Goal: Task Accomplishment & Management: Use online tool/utility

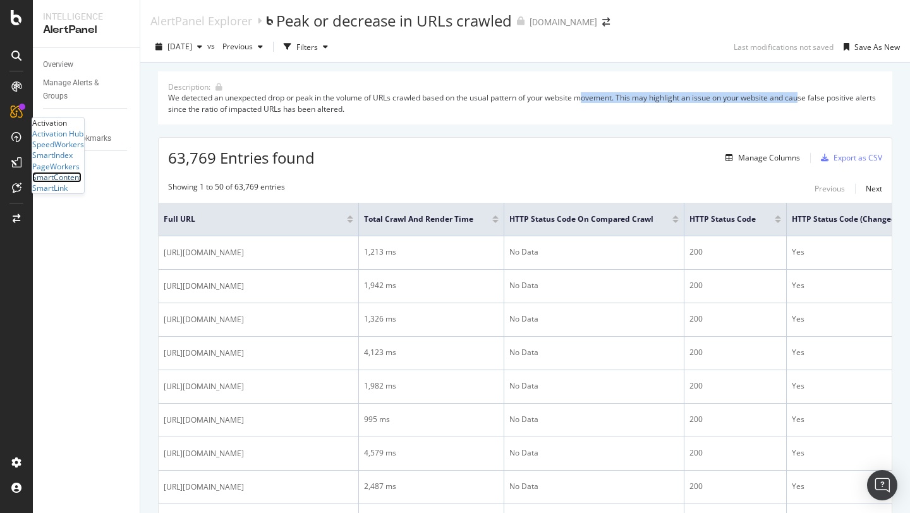
click at [79, 183] on div "SmartContent" at bounding box center [56, 177] width 49 height 11
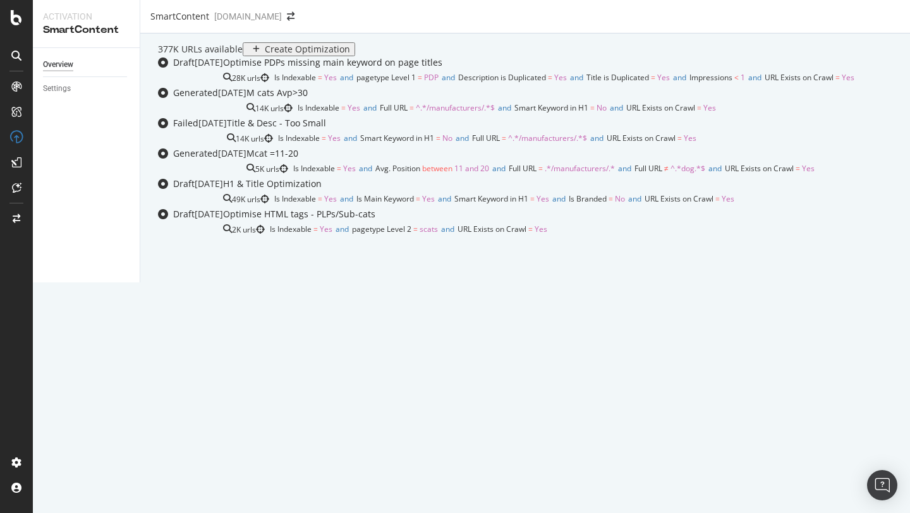
click at [296, 99] on div "M cats Avp>30" at bounding box center [277, 93] width 61 height 13
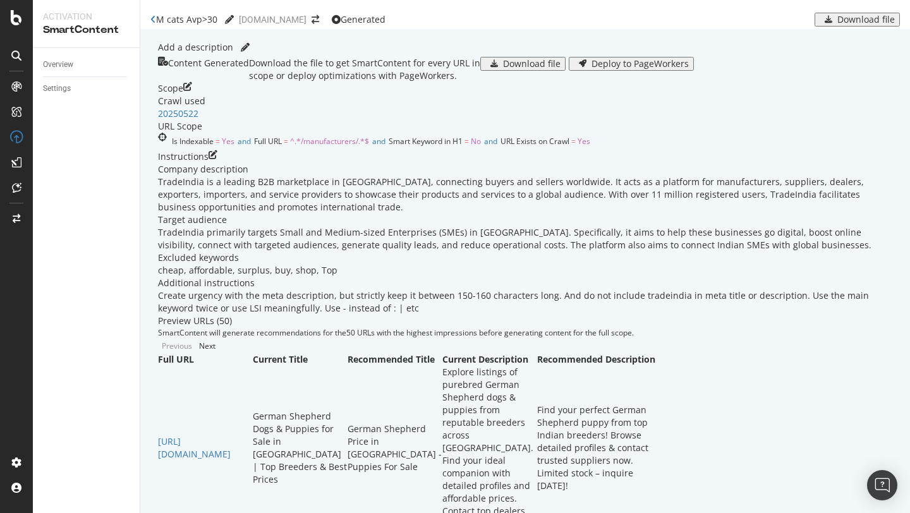
click at [192, 95] on icon "edit" at bounding box center [187, 88] width 9 height 13
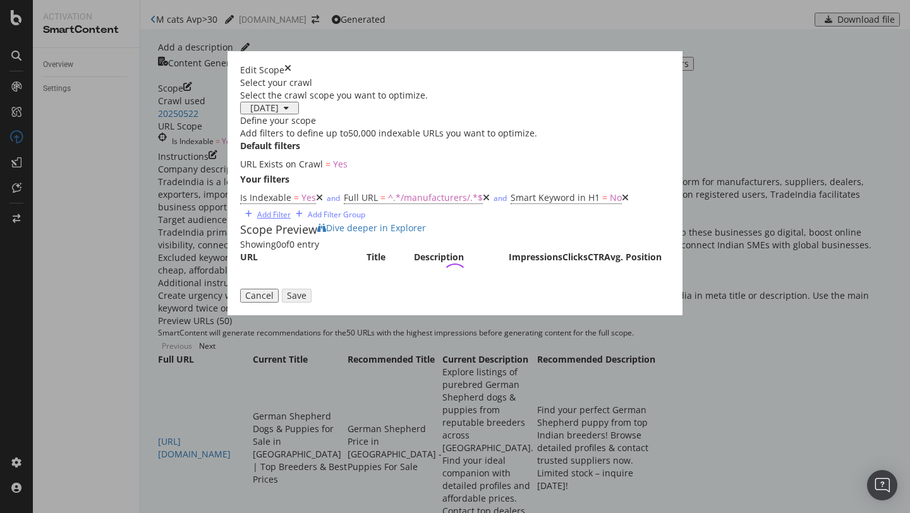
click at [291, 220] on div "Add Filter" at bounding box center [274, 214] width 34 height 11
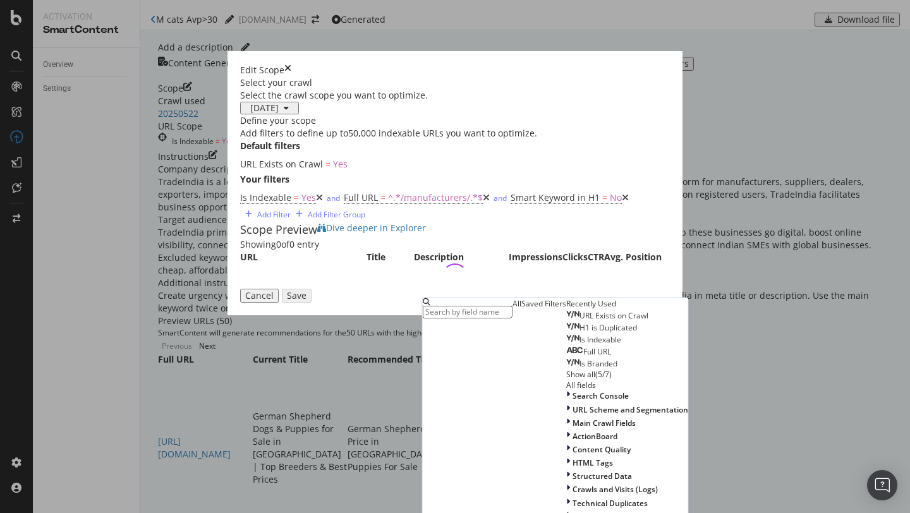
click at [444, 306] on div "modal" at bounding box center [468, 302] width 90 height 8
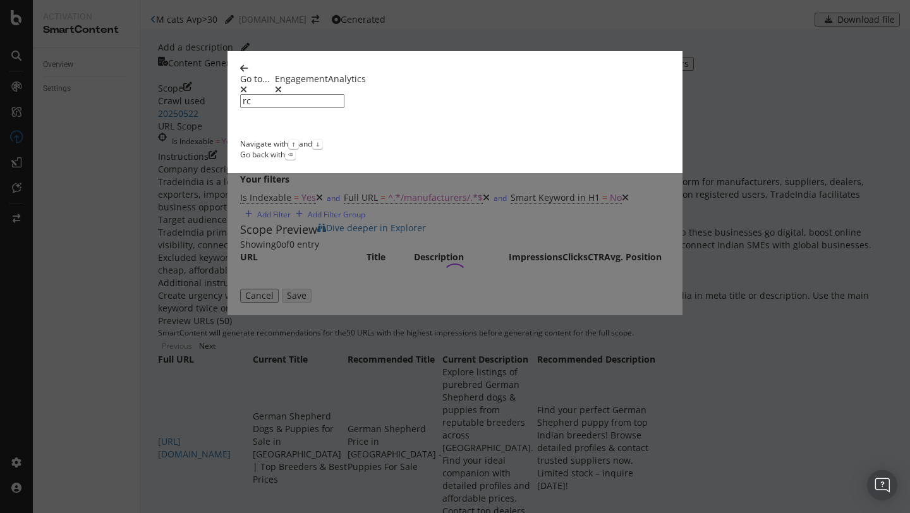
type input "rc"
click at [240, 73] on icon "modal" at bounding box center [244, 68] width 8 height 9
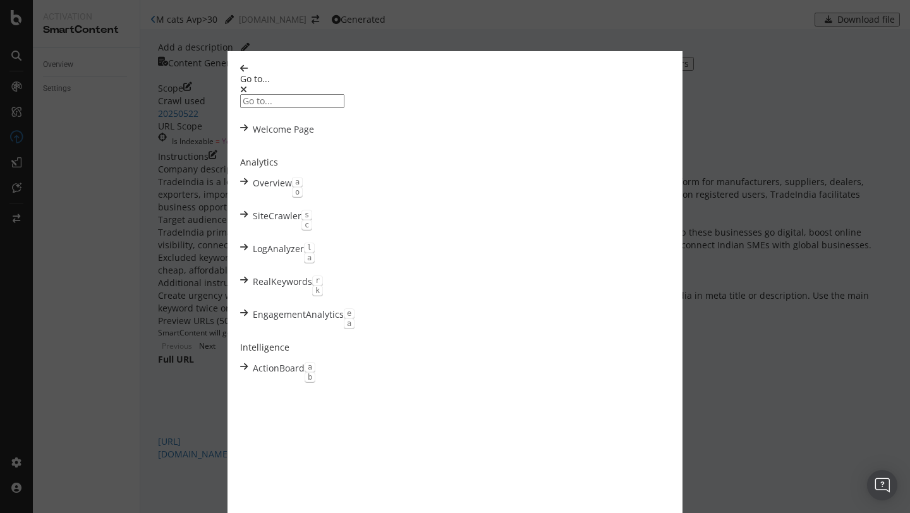
click at [910, 265] on div "Go to... Welcome Page Analytics Overview a o SiteCrawler s c LogAnalyzer l a Re…" at bounding box center [455, 256] width 910 height 513
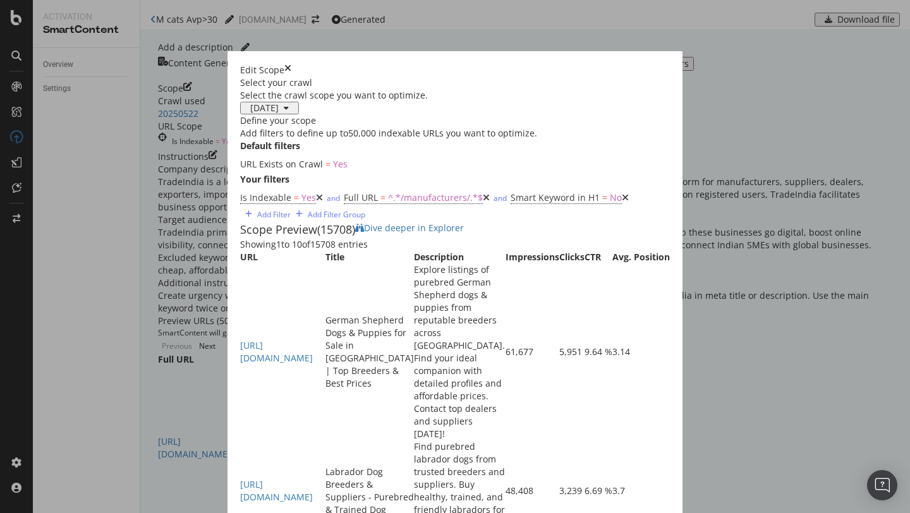
click at [622, 202] on icon "modal" at bounding box center [625, 197] width 7 height 9
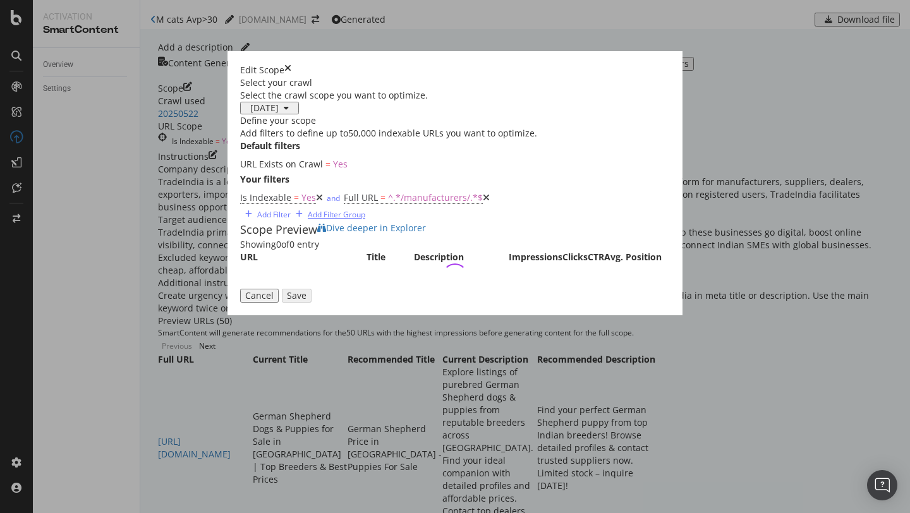
click at [365, 220] on div "Add Filter Group" at bounding box center [337, 214] width 58 height 11
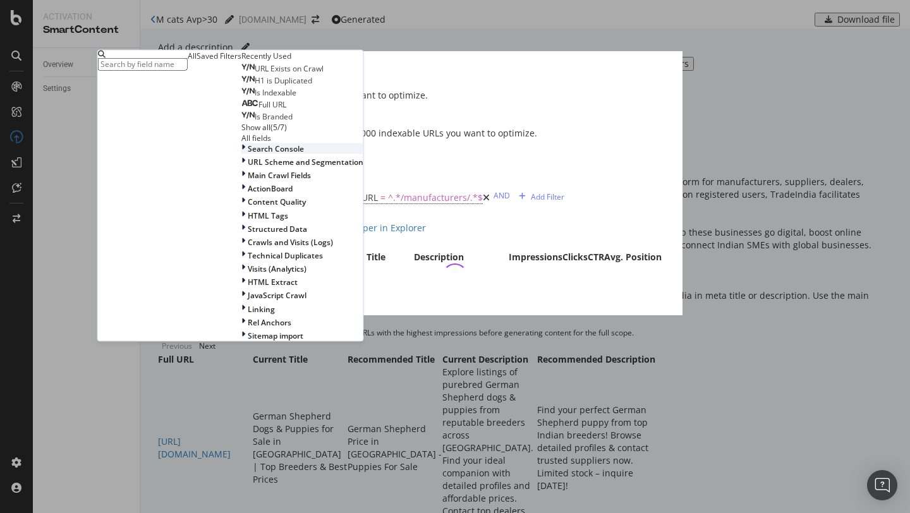
click at [248, 154] on span "Search Console" at bounding box center [276, 148] width 56 height 11
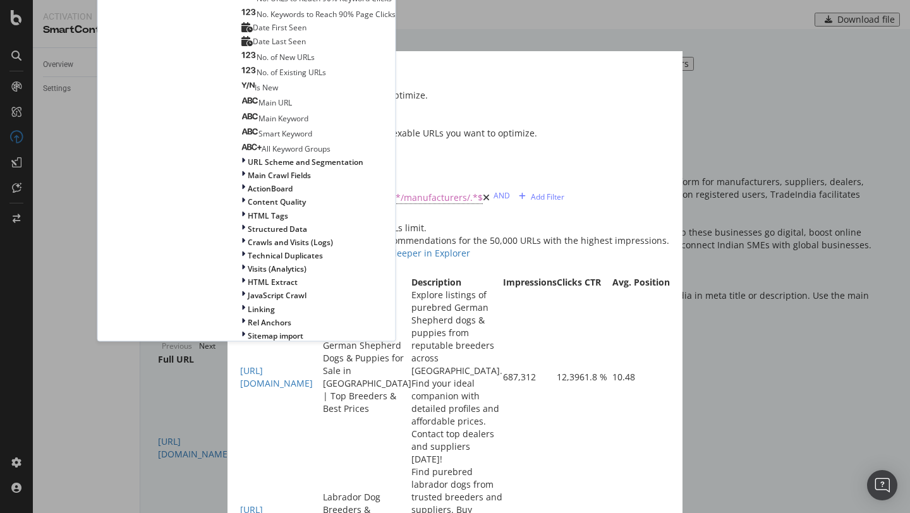
scroll to position [39, 0]
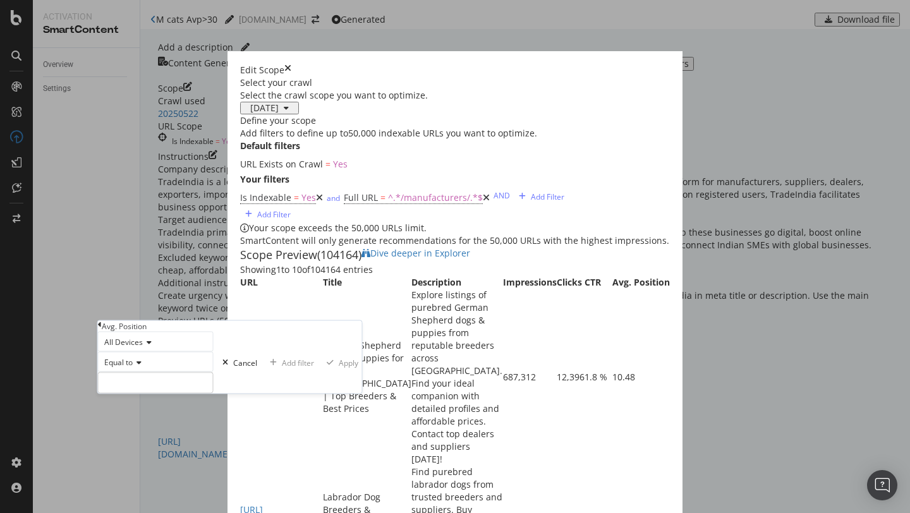
click at [142, 367] on icon "modal" at bounding box center [137, 363] width 9 height 8
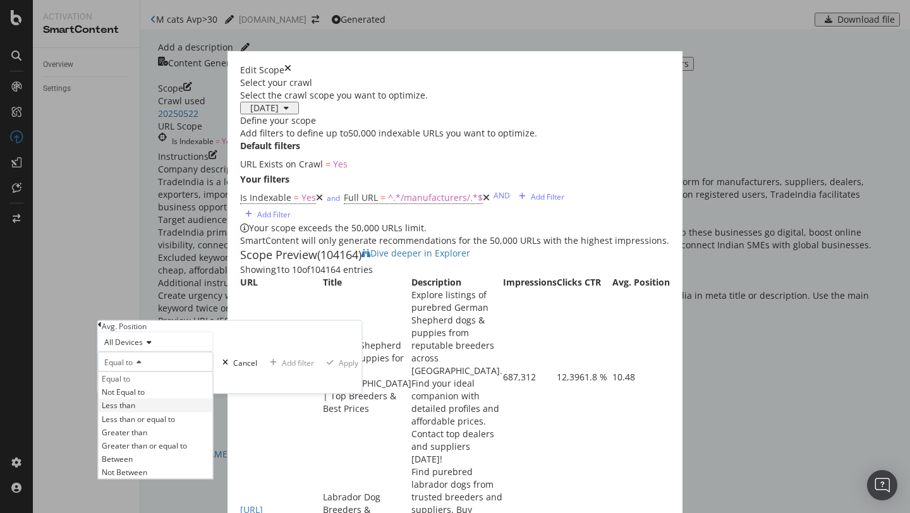
click at [152, 412] on div "Less than" at bounding box center [156, 405] width 114 height 13
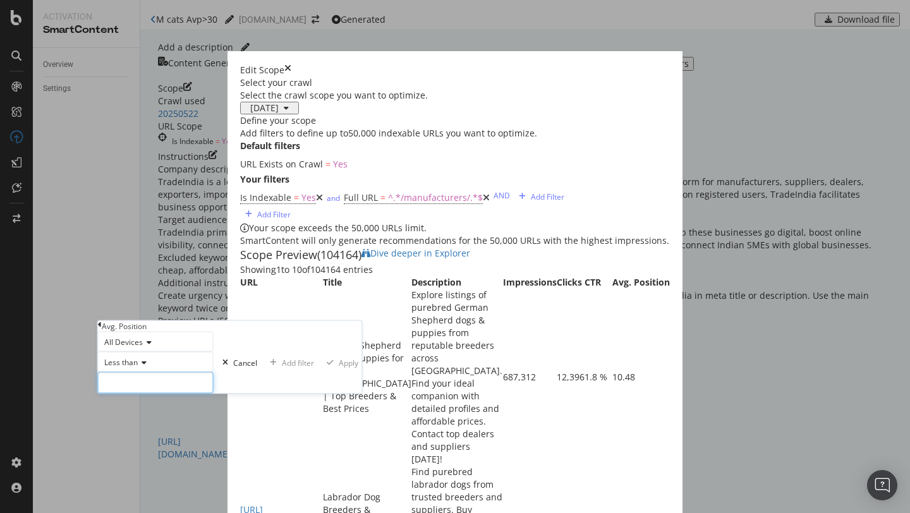
click at [148, 394] on input "modal" at bounding box center [156, 382] width 116 height 21
type input "50"
click at [339, 368] on div "Apply" at bounding box center [349, 362] width 20 height 11
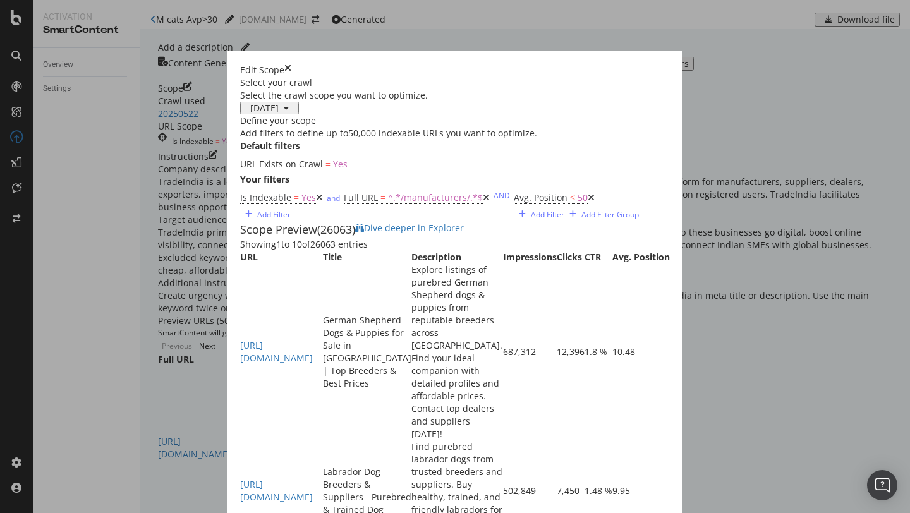
scroll to position [161, 0]
click at [514, 192] on span "Avg. Position" at bounding box center [541, 198] width 54 height 12
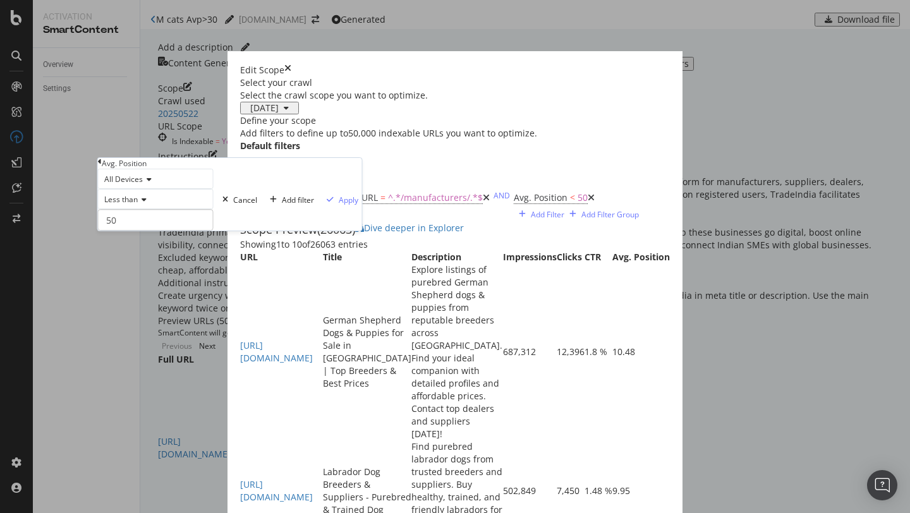
click at [138, 205] on span "Less than" at bounding box center [121, 199] width 34 height 11
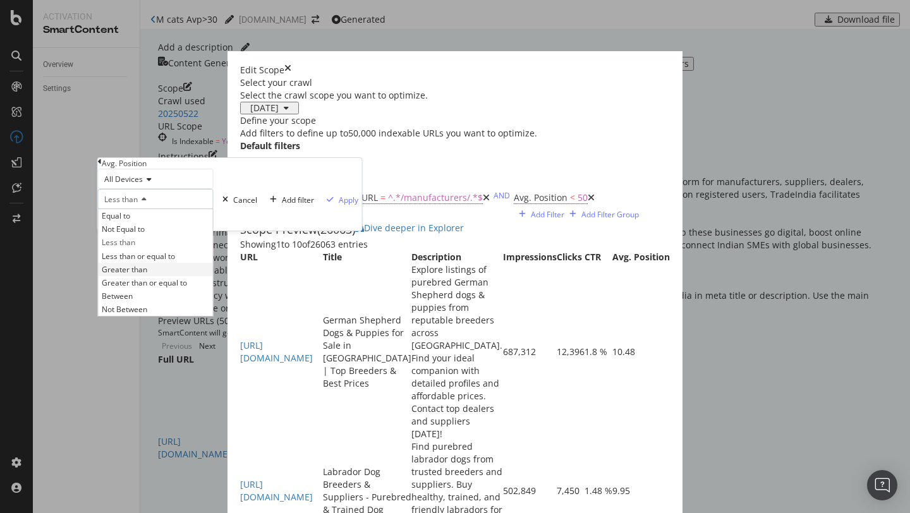
click at [147, 275] on span "Greater than" at bounding box center [125, 269] width 46 height 11
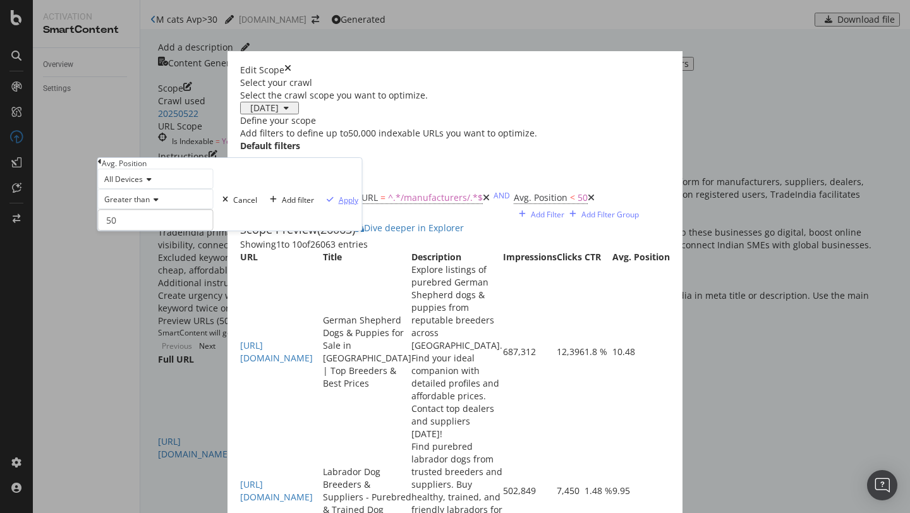
click at [339, 205] on div "Apply" at bounding box center [349, 200] width 20 height 11
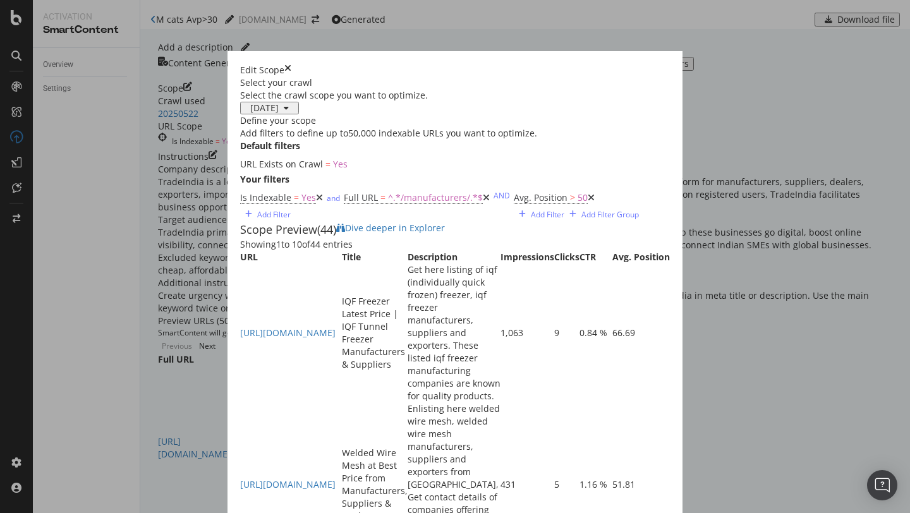
scroll to position [224, 0]
click at [514, 192] on span "Avg. Position" at bounding box center [541, 198] width 54 height 12
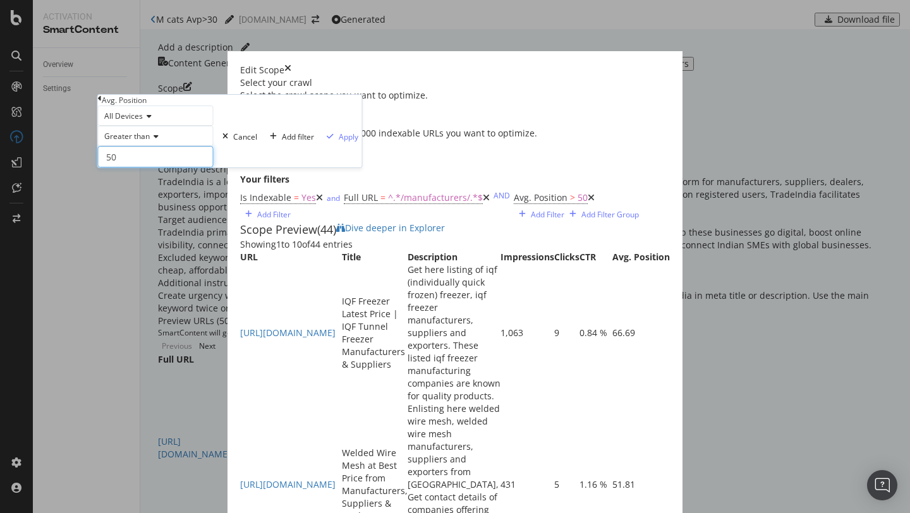
click at [129, 168] on input "50" at bounding box center [156, 156] width 116 height 21
type input "40"
click at [339, 142] on div "Apply" at bounding box center [349, 136] width 20 height 11
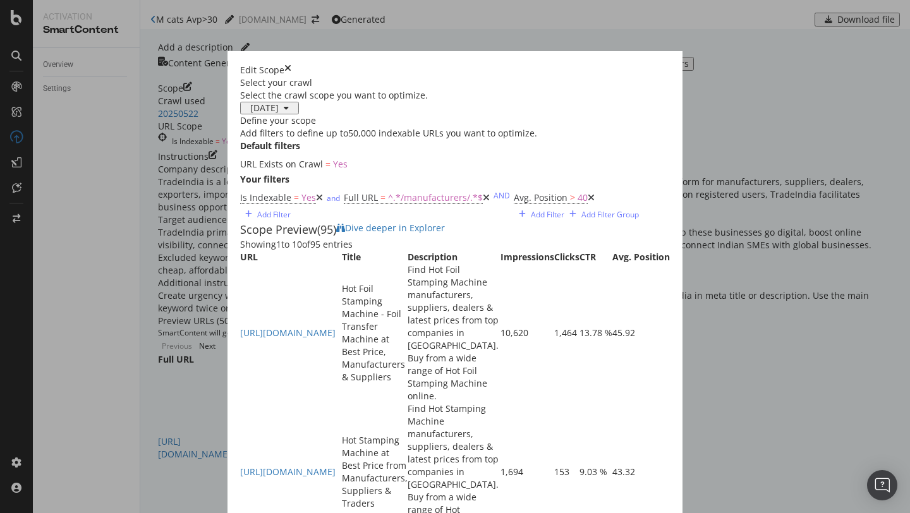
scroll to position [231, 0]
click at [514, 192] on span "Avg. Position" at bounding box center [541, 198] width 54 height 12
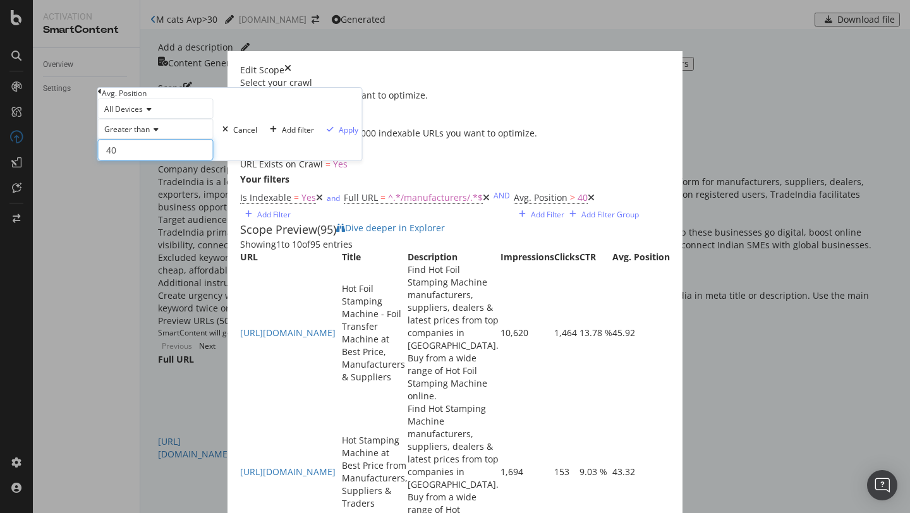
click at [139, 161] on input "40" at bounding box center [156, 149] width 116 height 21
click at [138, 161] on input "40" at bounding box center [156, 149] width 116 height 21
type input "30"
click at [322, 160] on div "Apply" at bounding box center [340, 129] width 37 height 61
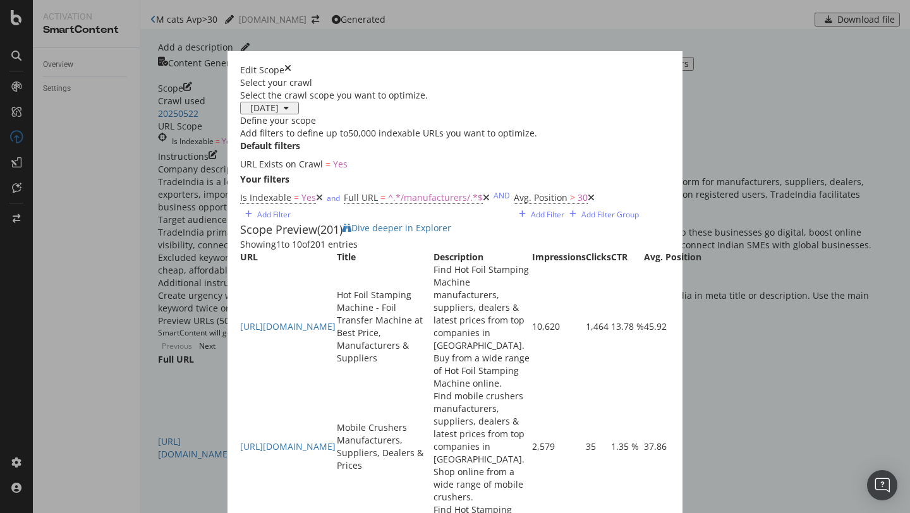
scroll to position [270, 0]
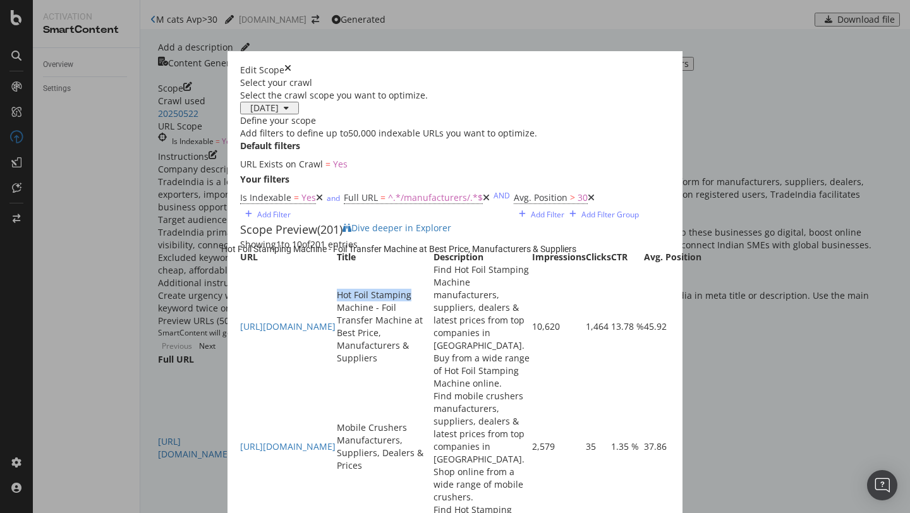
drag, startPoint x: 272, startPoint y: 189, endPoint x: 336, endPoint y: 184, distance: 64.7
click at [337, 289] on div "Hot Foil Stamping Machine - Foil Transfer Machine at Best Price, Manufacturers …" at bounding box center [385, 327] width 97 height 76
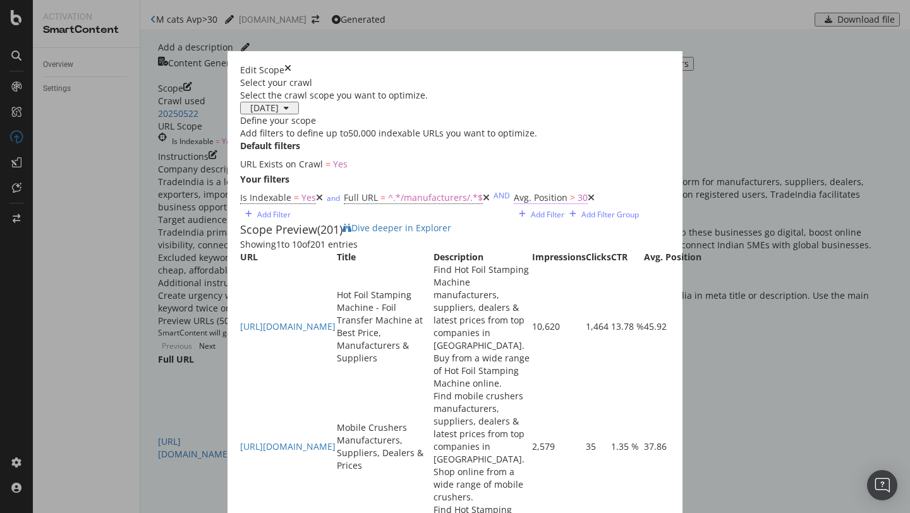
click at [570, 192] on span ">" at bounding box center [572, 198] width 5 height 12
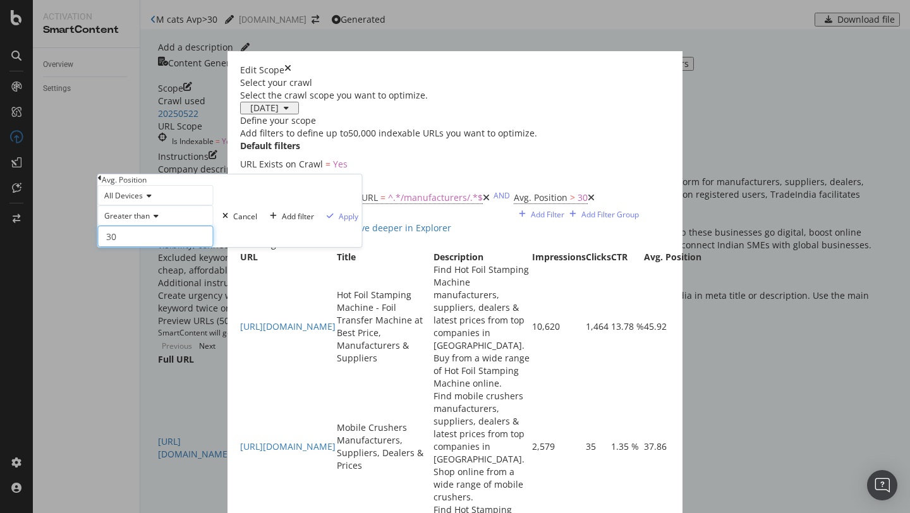
click at [149, 247] on input "30" at bounding box center [156, 236] width 116 height 21
type input "20"
click at [339, 222] on div "Apply" at bounding box center [349, 216] width 20 height 11
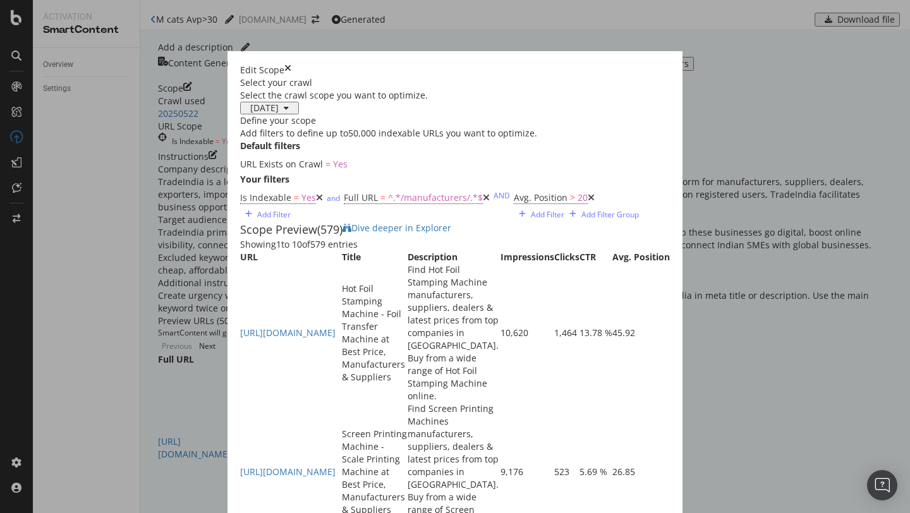
scroll to position [0, 0]
click at [245, 114] on span "[DATE]" at bounding box center [262, 108] width 34 height 12
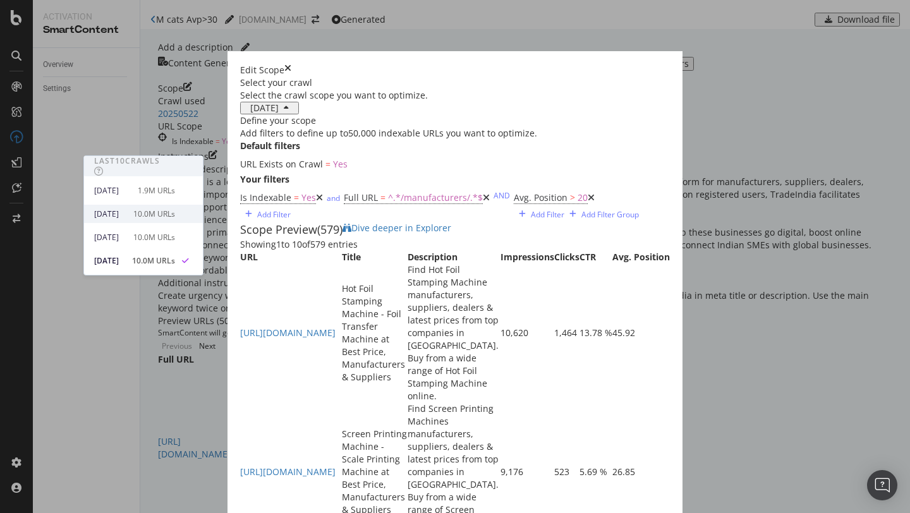
click at [126, 214] on div "[DATE]" at bounding box center [110, 214] width 32 height 11
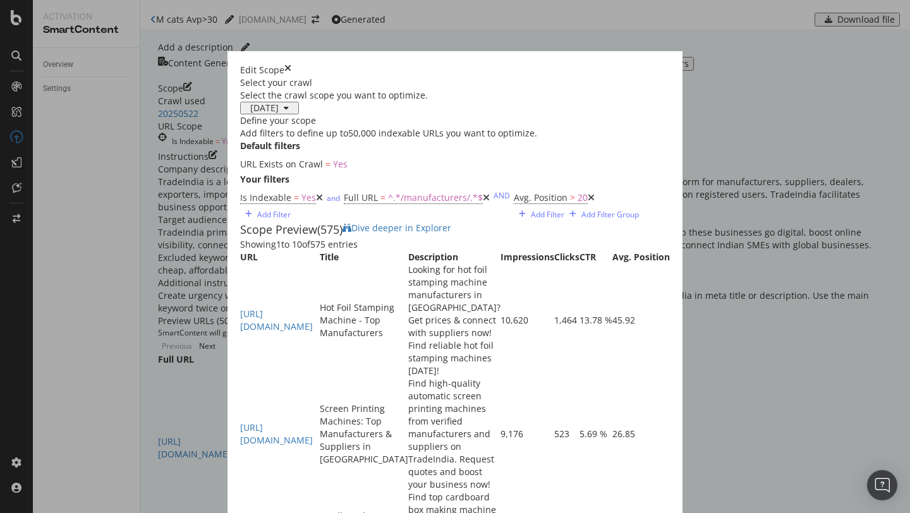
scroll to position [119, 0]
click at [514, 204] on span "Avg. Position" at bounding box center [541, 198] width 54 height 12
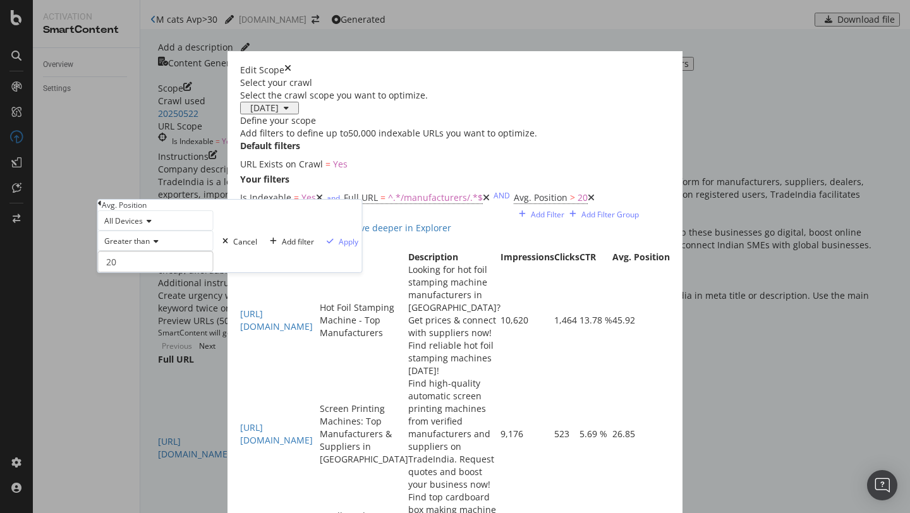
click at [138, 247] on span "Greater than" at bounding box center [127, 241] width 46 height 11
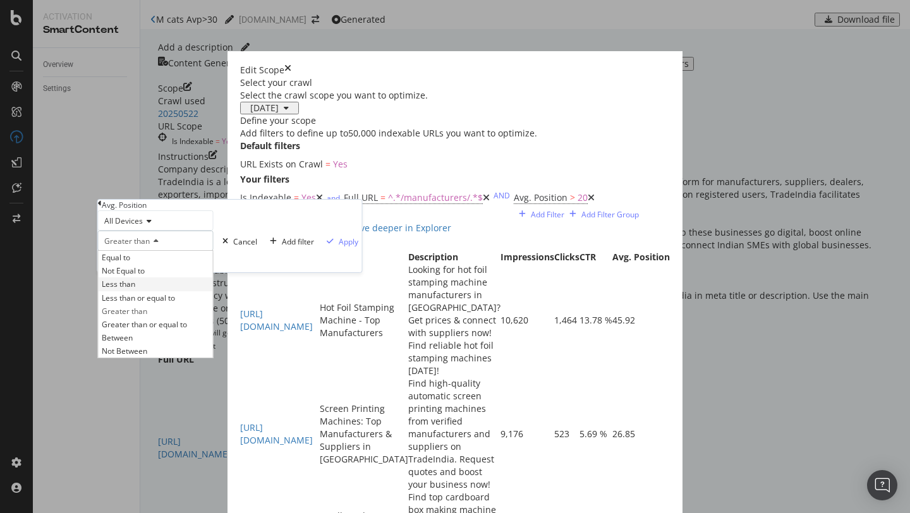
click at [135, 289] on span "Less than" at bounding box center [119, 284] width 34 height 11
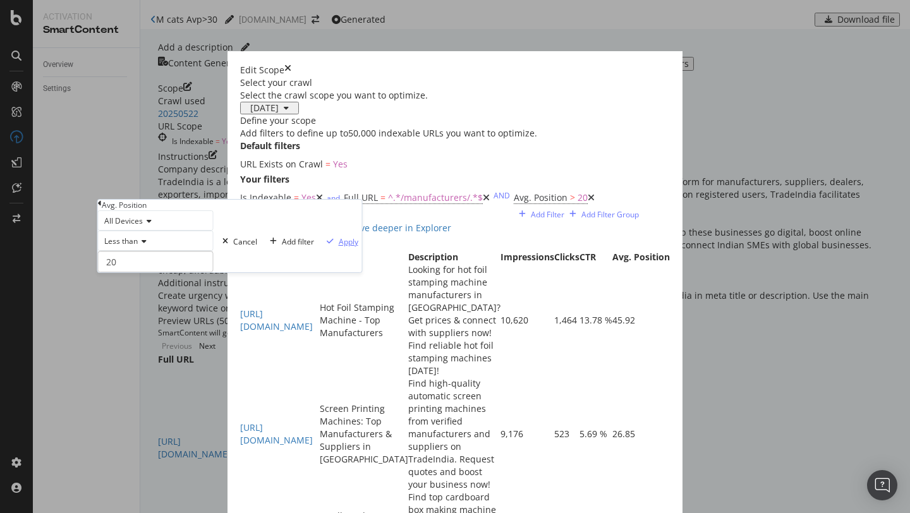
click at [339, 247] on div "Apply" at bounding box center [349, 241] width 20 height 11
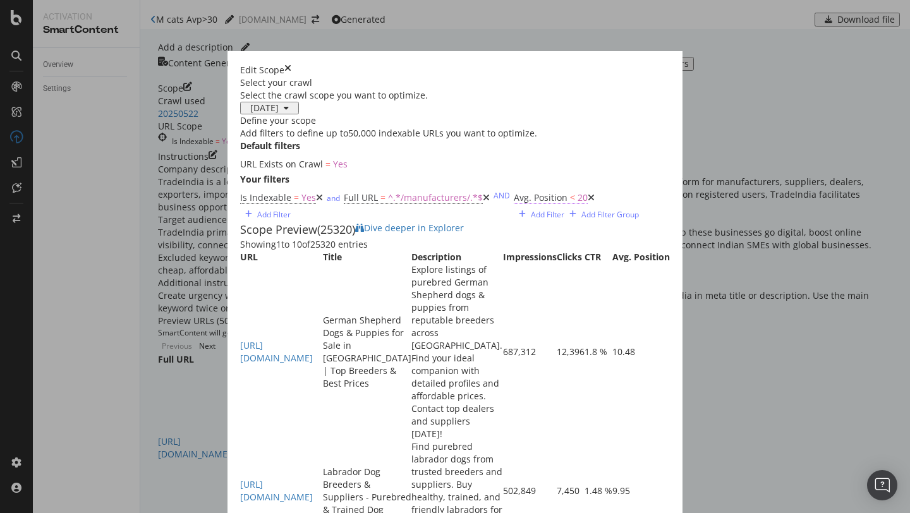
click at [514, 204] on span "Avg. Position" at bounding box center [541, 198] width 54 height 12
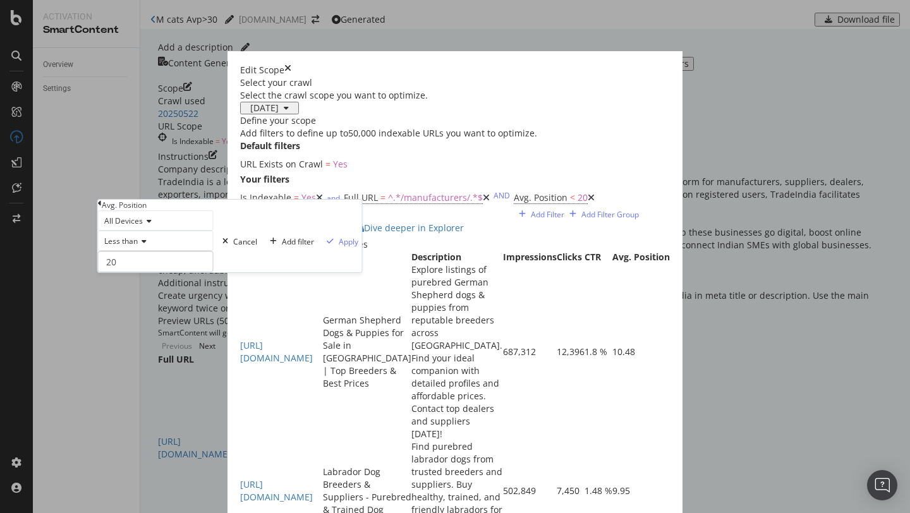
click at [132, 247] on span "Less than" at bounding box center [121, 241] width 34 height 11
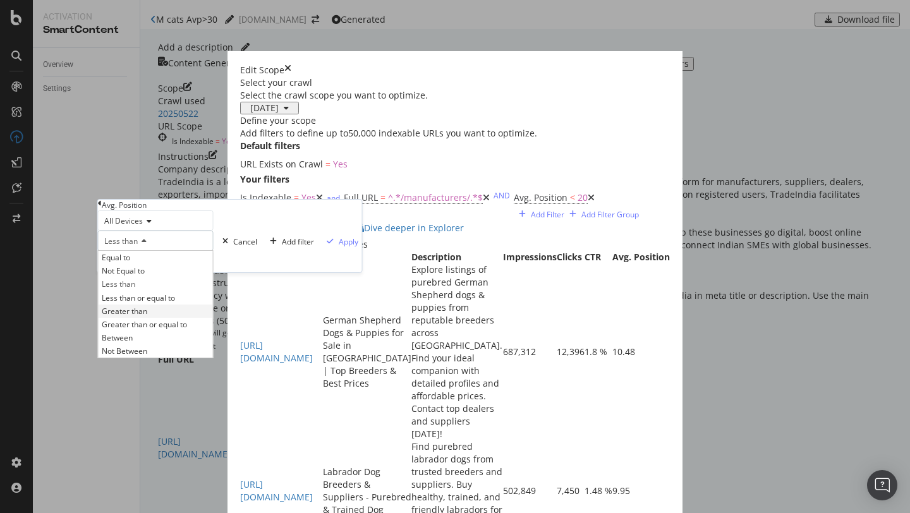
click at [138, 317] on span "Greater than" at bounding box center [125, 311] width 46 height 11
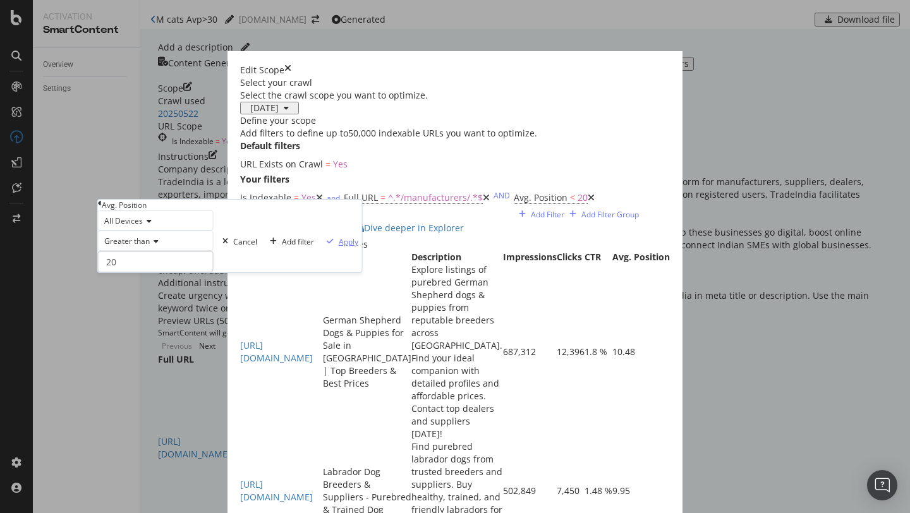
click at [339, 247] on div "Apply" at bounding box center [349, 241] width 20 height 11
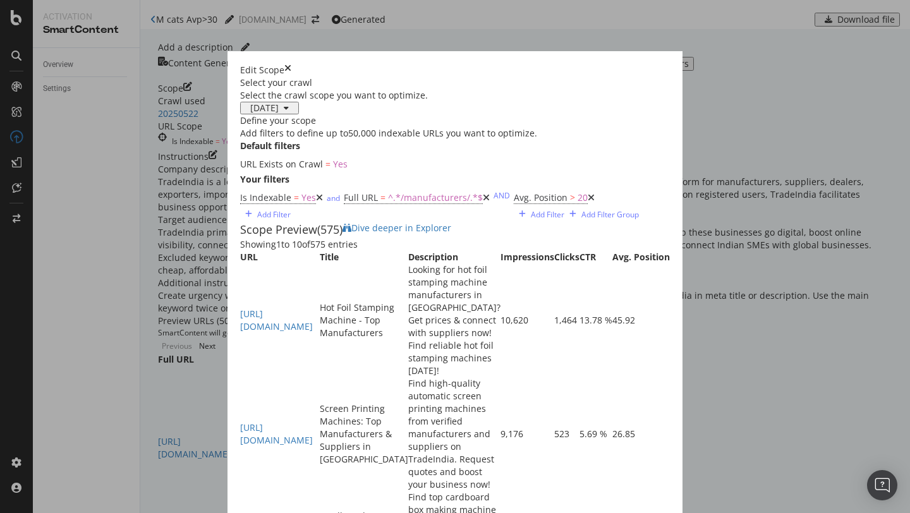
scroll to position [851, 0]
drag, startPoint x: 274, startPoint y: 283, endPoint x: 329, endPoint y: 283, distance: 55.0
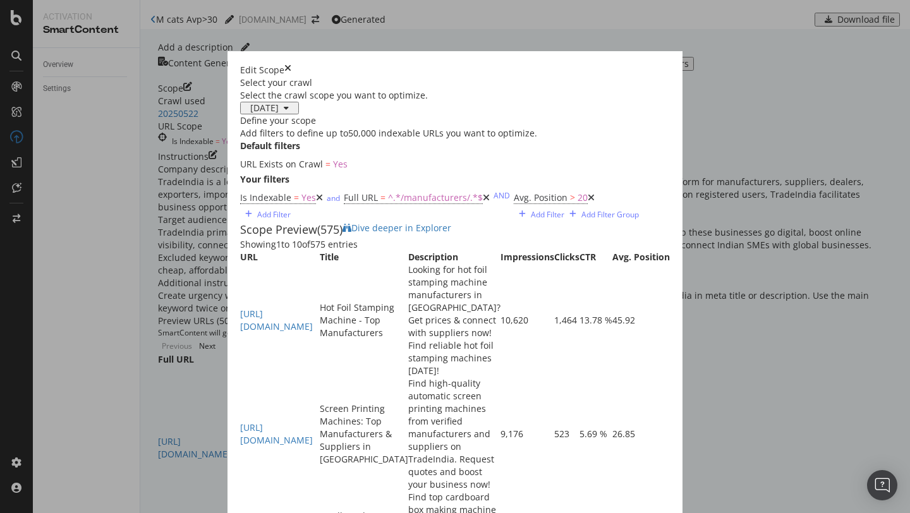
scroll to position [168, 0]
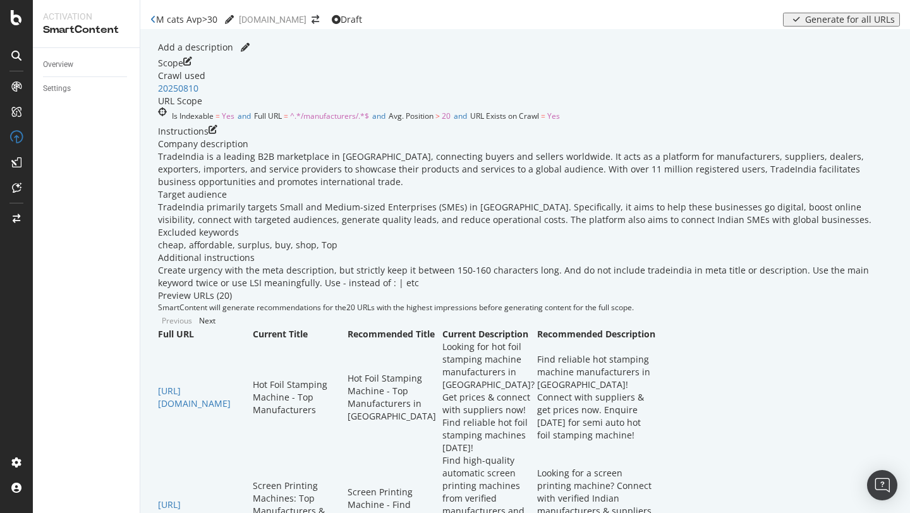
scroll to position [528, 0]
drag, startPoint x: 448, startPoint y: 223, endPoint x: 508, endPoint y: 228, distance: 59.6
copy div "Layer Cage Price"
